Goal: Information Seeking & Learning: Check status

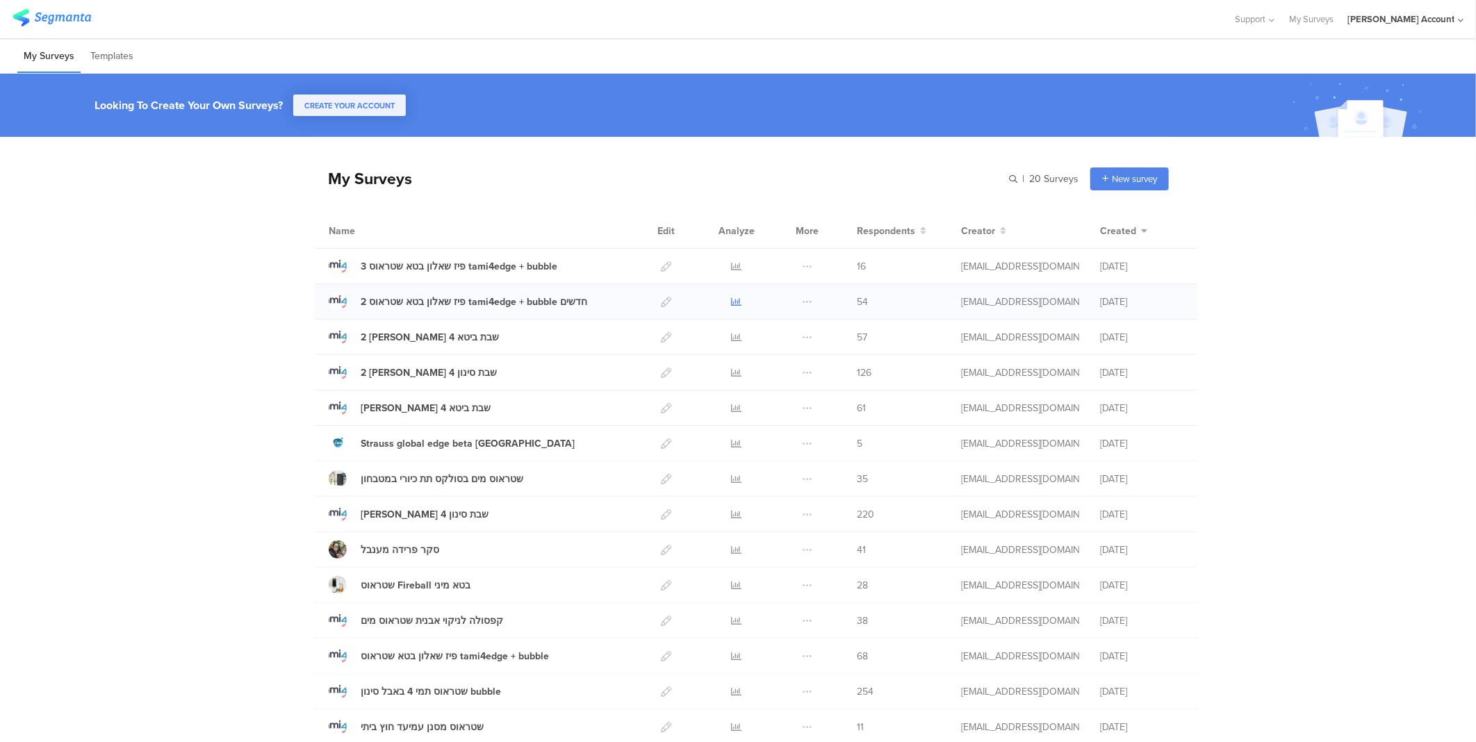
click at [732, 302] on icon at bounding box center [737, 302] width 10 height 10
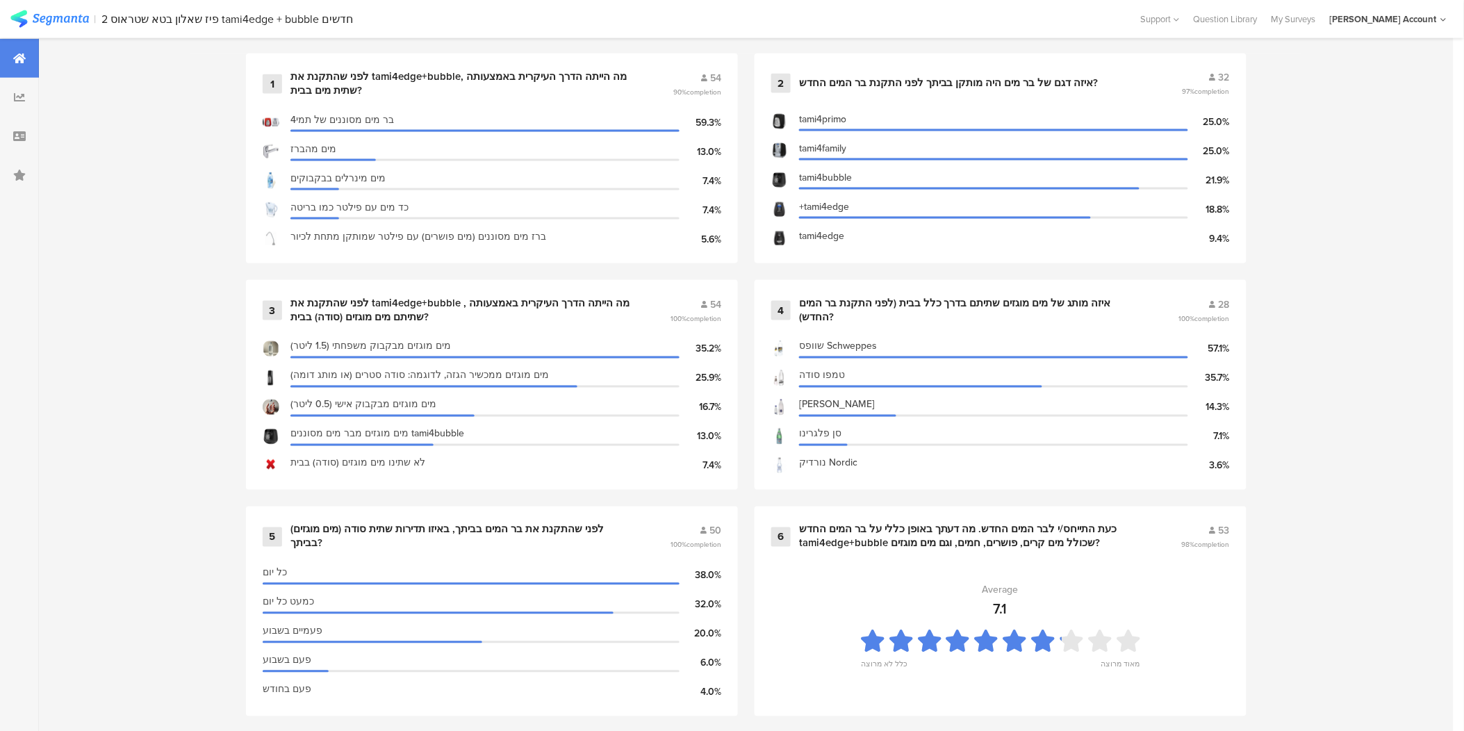
scroll to position [77, 0]
